Goal: Task Accomplishment & Management: Complete application form

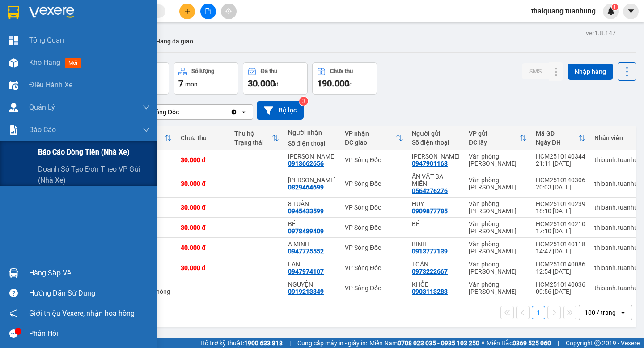
click at [76, 155] on span "Báo cáo dòng tiền (nhà xe)" at bounding box center [84, 151] width 92 height 11
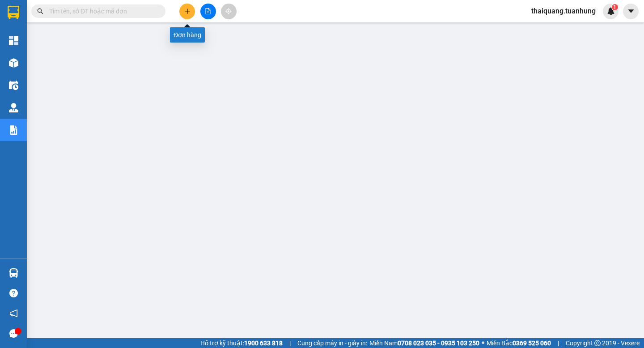
click at [187, 11] on icon "plus" at bounding box center [187, 10] width 0 height 5
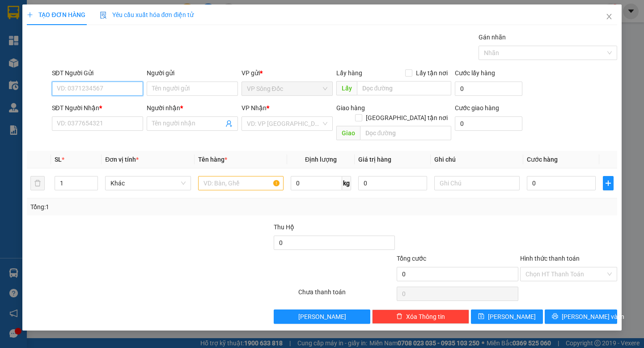
click at [112, 88] on input "SĐT Người Gửi" at bounding box center [97, 88] width 91 height 14
click at [80, 124] on input "SĐT Người Nhận *" at bounding box center [97, 123] width 91 height 14
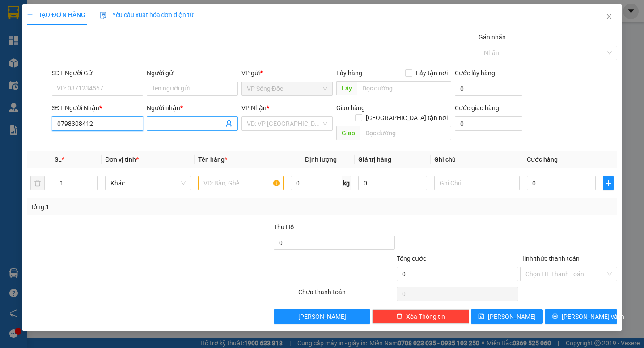
type input "0798308412"
click at [188, 125] on input "Người nhận *" at bounding box center [188, 124] width 72 height 10
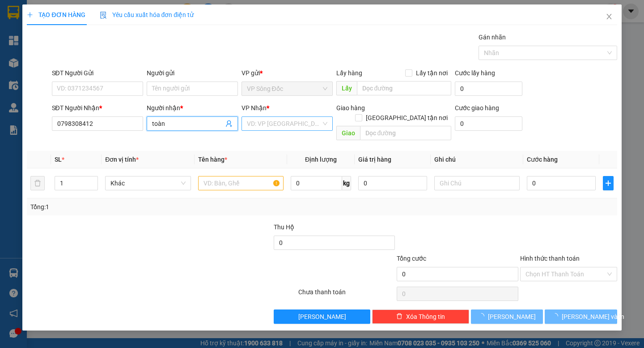
type input "toàn"
click at [287, 126] on input "search" at bounding box center [284, 123] width 74 height 13
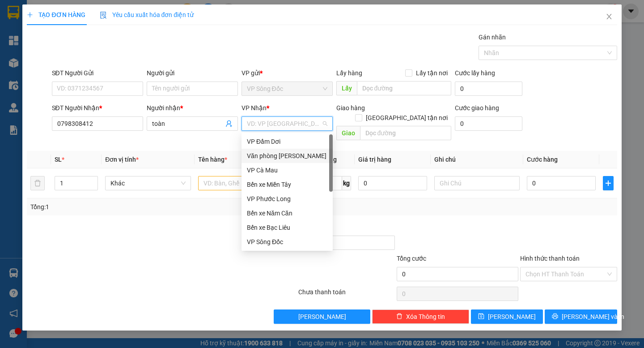
click at [293, 152] on div "Văn phòng [PERSON_NAME]" at bounding box center [287, 156] width 81 height 10
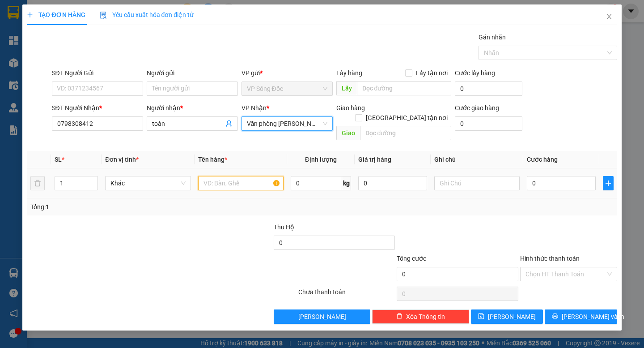
click at [255, 178] on input "text" at bounding box center [240, 183] width 85 height 14
type input "thùng"
click at [205, 253] on div at bounding box center [248, 268] width 99 height 31
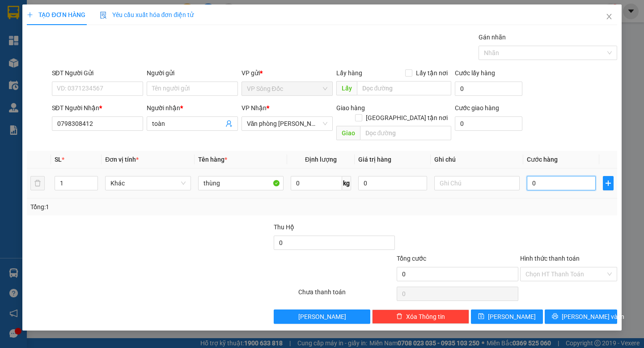
click at [550, 176] on input "0" at bounding box center [561, 183] width 69 height 14
type input "3"
type input "30"
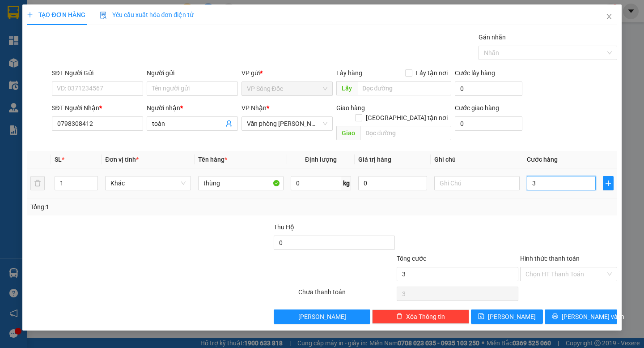
type input "30"
type input "30.000"
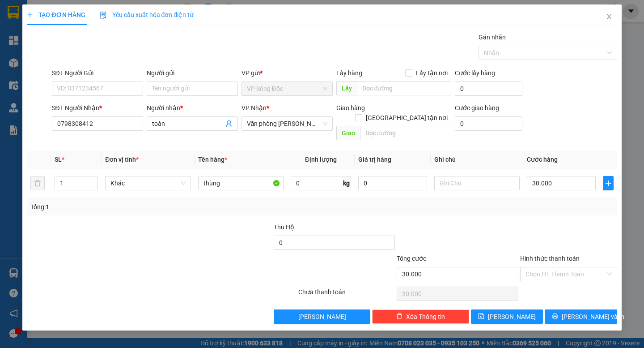
click at [528, 202] on div "Tổng: 1" at bounding box center [321, 207] width 583 height 10
click at [103, 89] on input "SĐT Người Gửi" at bounding box center [97, 88] width 91 height 14
click at [106, 91] on input "SĐT Người Gửi" at bounding box center [97, 88] width 91 height 14
type input "0913617738"
click at [178, 89] on input "Người gửi" at bounding box center [192, 88] width 91 height 14
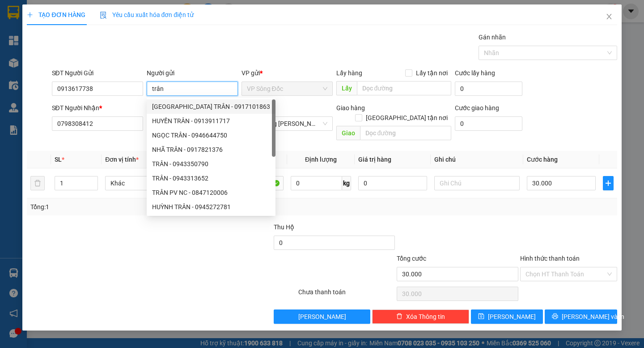
type input "trân"
click at [522, 210] on div "Transit Pickup Surcharge Ids Transit Deliver Surcharge Ids Transit Deliver Surc…" at bounding box center [322, 177] width 590 height 291
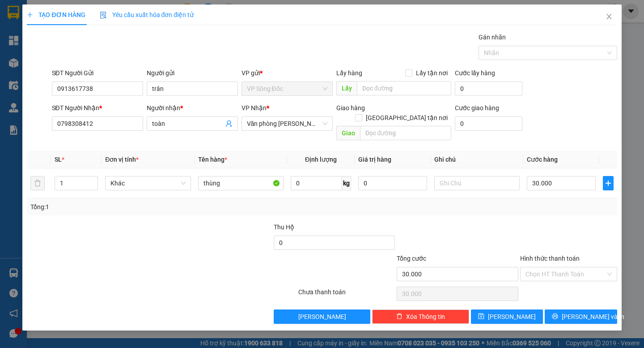
click at [175, 232] on div at bounding box center [210, 237] width 123 height 31
click at [569, 273] on div "Hình thức thanh toán Chọn HT Thanh Toán" at bounding box center [568, 268] width 97 height 31
click at [569, 267] on input "Hình thức thanh toán" at bounding box center [566, 273] width 80 height 13
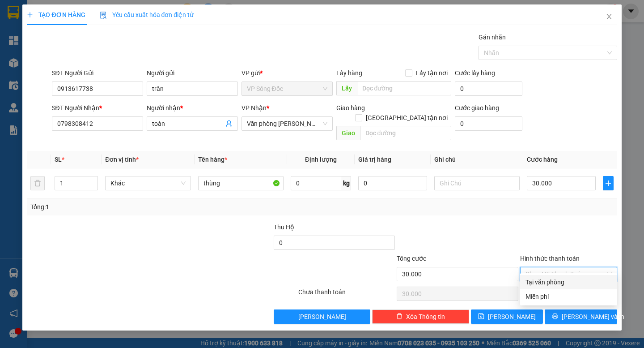
click at [558, 282] on div "Tại văn phòng" at bounding box center [569, 282] width 86 height 10
type input "0"
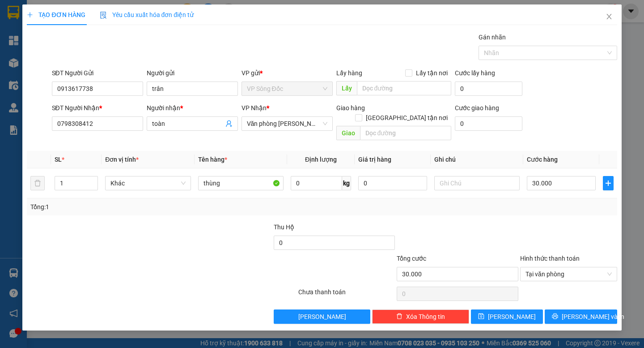
click at [556, 222] on div at bounding box center [568, 237] width 99 height 31
click at [587, 311] on span "[PERSON_NAME] và In" at bounding box center [593, 316] width 63 height 10
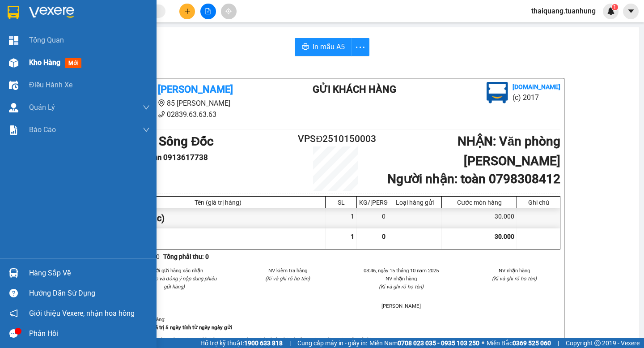
click at [32, 62] on span "Kho hàng" at bounding box center [44, 62] width 31 height 8
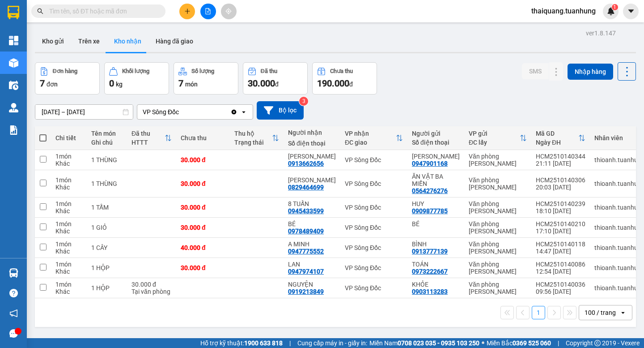
click at [70, 149] on th "Chi tiết" at bounding box center [69, 138] width 36 height 24
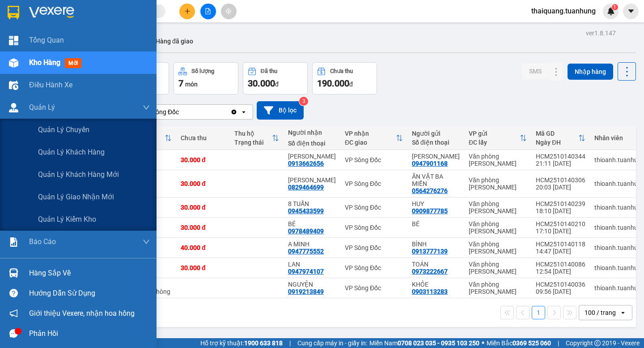
click at [56, 240] on div "Tổng Quan Kho hàng mới Điều hành xe Quản [PERSON_NAME] lý chuyến Quản lý khách …" at bounding box center [78, 143] width 157 height 229
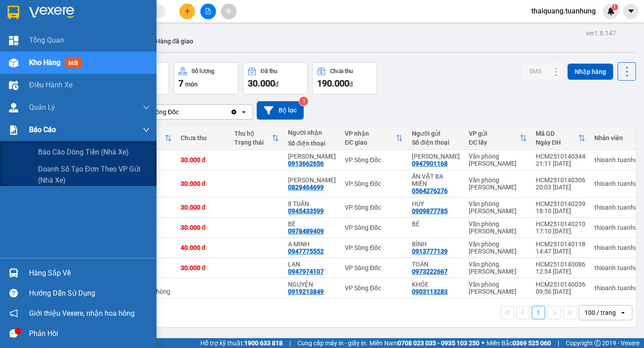
click at [50, 125] on span "Báo cáo" at bounding box center [42, 129] width 27 height 11
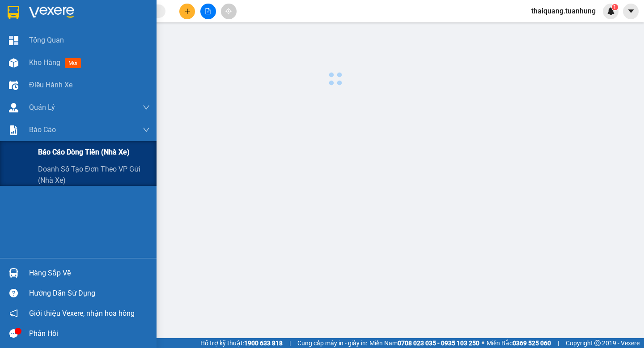
click at [56, 145] on div "Báo cáo dòng tiền (nhà xe)" at bounding box center [94, 152] width 112 height 22
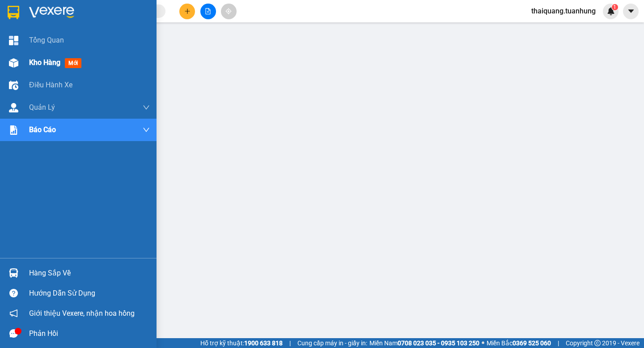
click at [37, 60] on span "Kho hàng" at bounding box center [44, 62] width 31 height 8
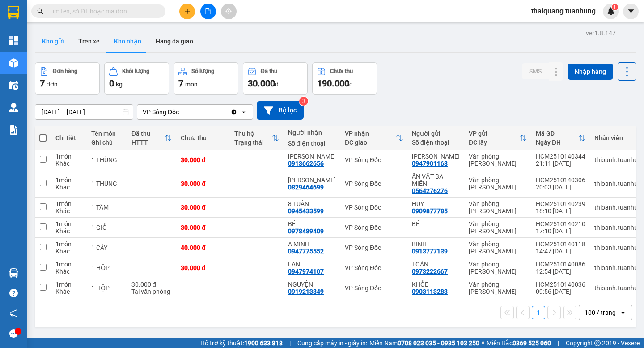
click at [49, 42] on button "Kho gửi" at bounding box center [53, 40] width 36 height 21
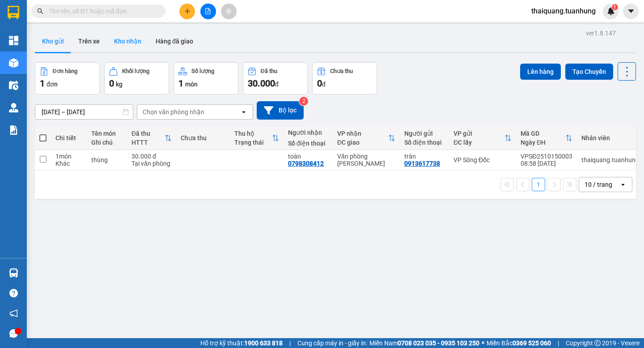
click at [119, 41] on button "Kho nhận" at bounding box center [128, 40] width 42 height 21
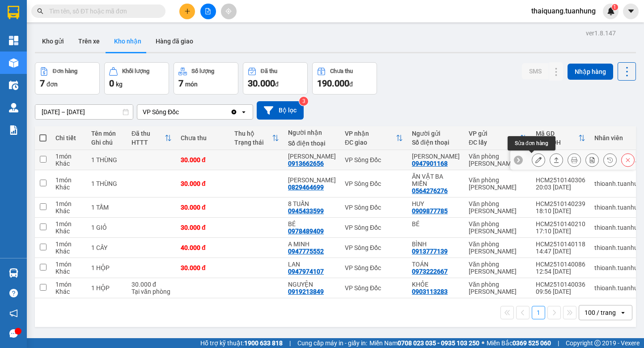
click at [535, 161] on icon at bounding box center [538, 160] width 6 height 6
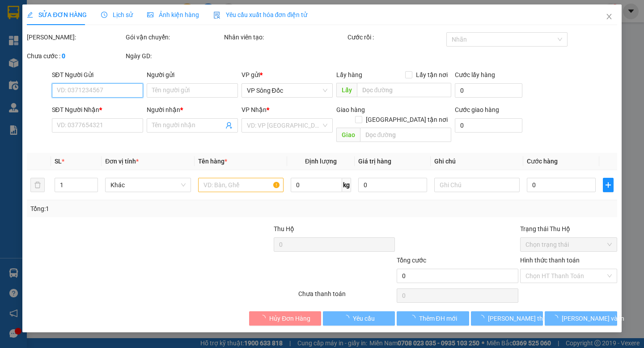
type input "0947901168"
type input "[PERSON_NAME]"
type input "0913662656"
type input "[PERSON_NAME]"
type input "30.000"
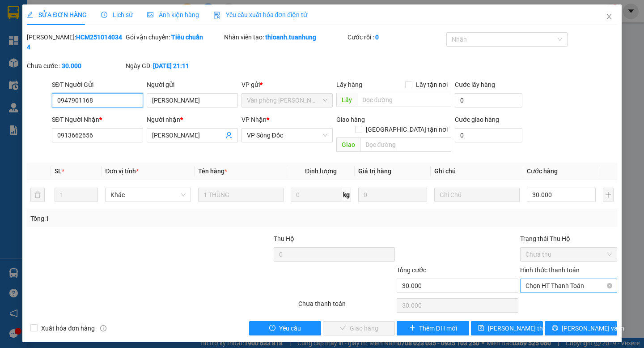
click at [559, 279] on span "Chọn HT Thanh Toán" at bounding box center [569, 285] width 86 height 13
click at [556, 285] on div "Tại văn phòng" at bounding box center [569, 284] width 86 height 10
type input "0"
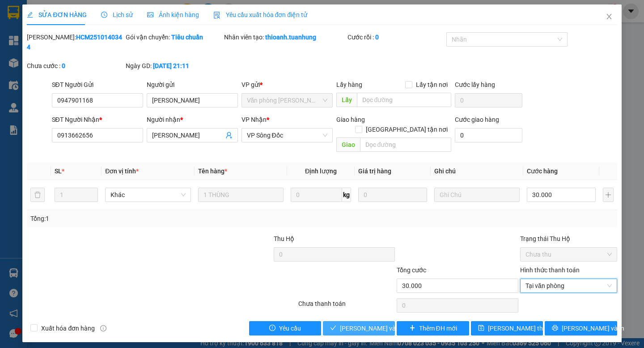
click at [355, 323] on span "[PERSON_NAME] và Giao hàng" at bounding box center [383, 328] width 86 height 10
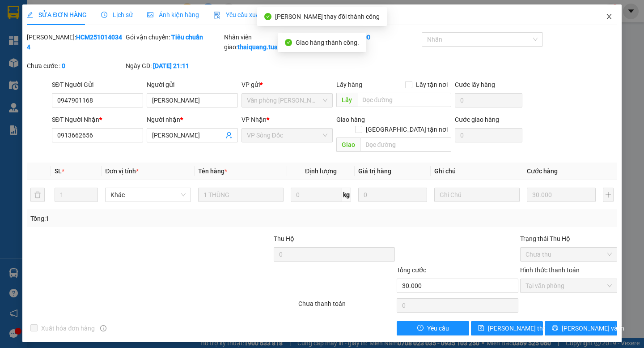
click at [608, 17] on icon "close" at bounding box center [609, 16] width 7 height 7
